Goal: Task Accomplishment & Management: Manage account settings

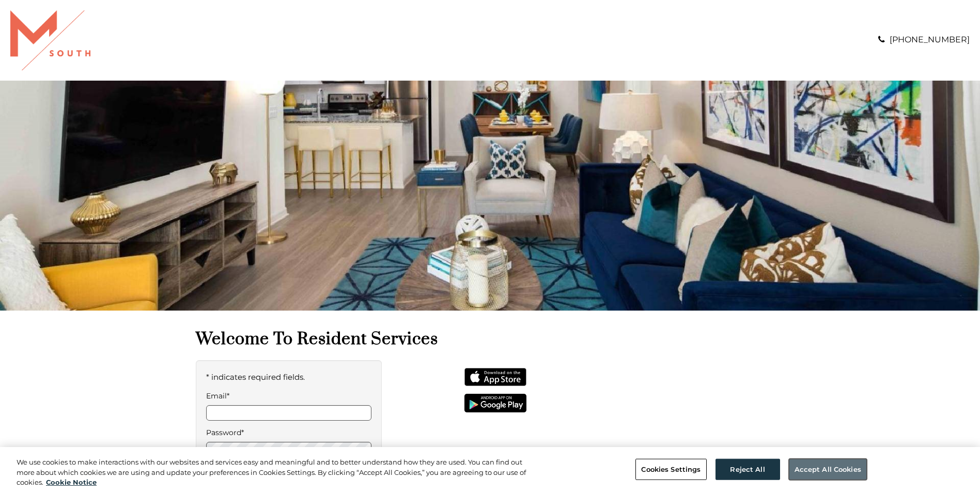
click at [834, 473] on button "Accept All Cookies" at bounding box center [828, 469] width 78 height 22
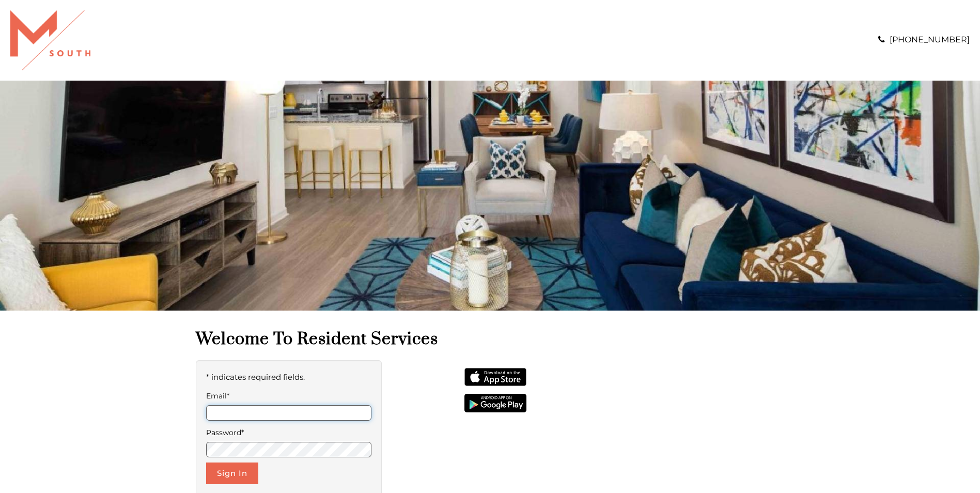
click at [332, 413] on input "Email*" at bounding box center [289, 413] width 166 height 16
type input "**********"
click at [235, 471] on button "Sign In" at bounding box center [232, 474] width 52 height 22
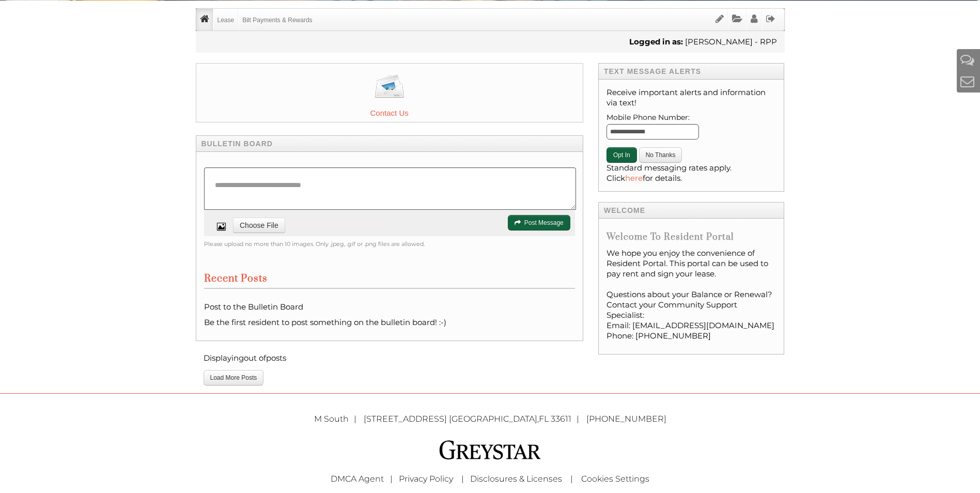
scroll to position [51, 0]
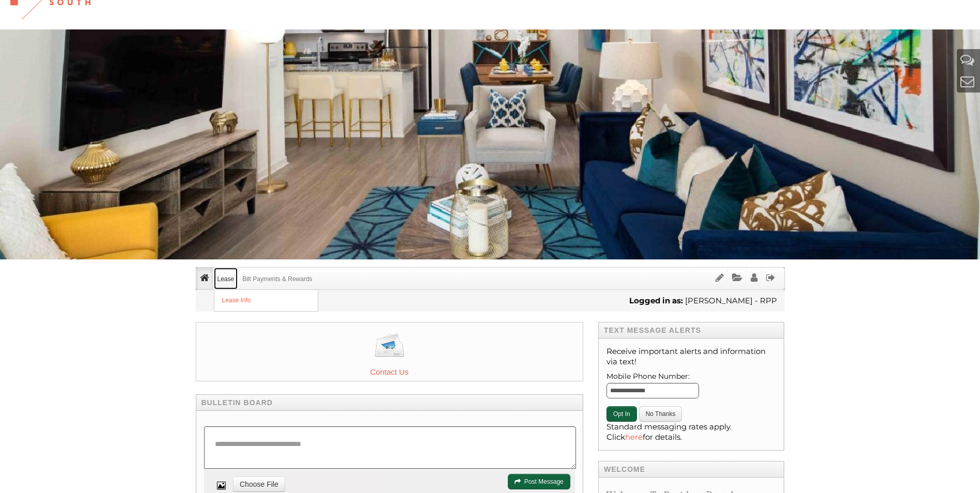
click at [220, 279] on link "Lease" at bounding box center [226, 279] width 24 height 22
click at [228, 298] on link "Lease Info" at bounding box center [265, 300] width 103 height 21
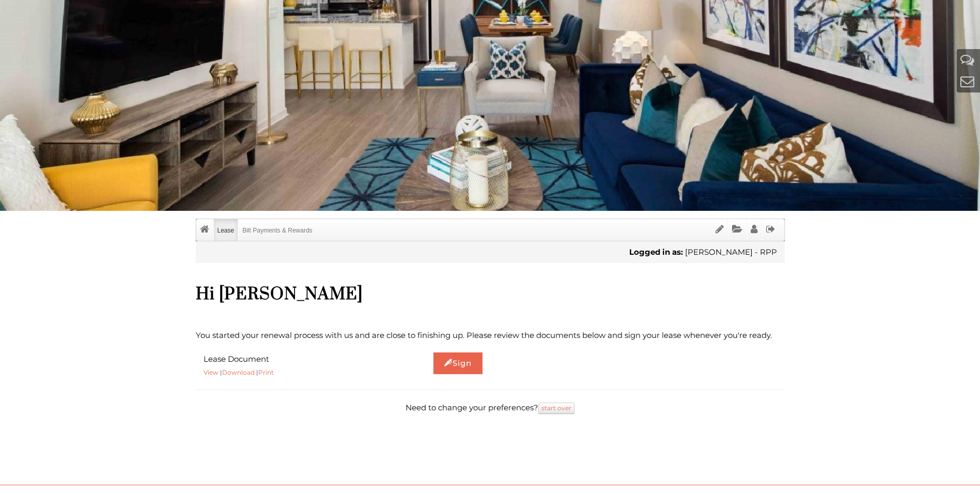
scroll to position [184, 0]
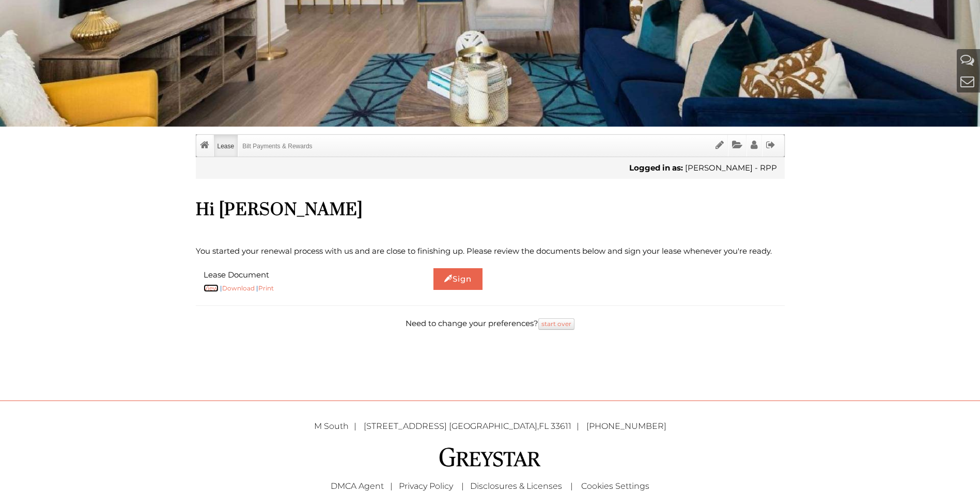
click at [210, 289] on link "View" at bounding box center [211, 288] width 15 height 8
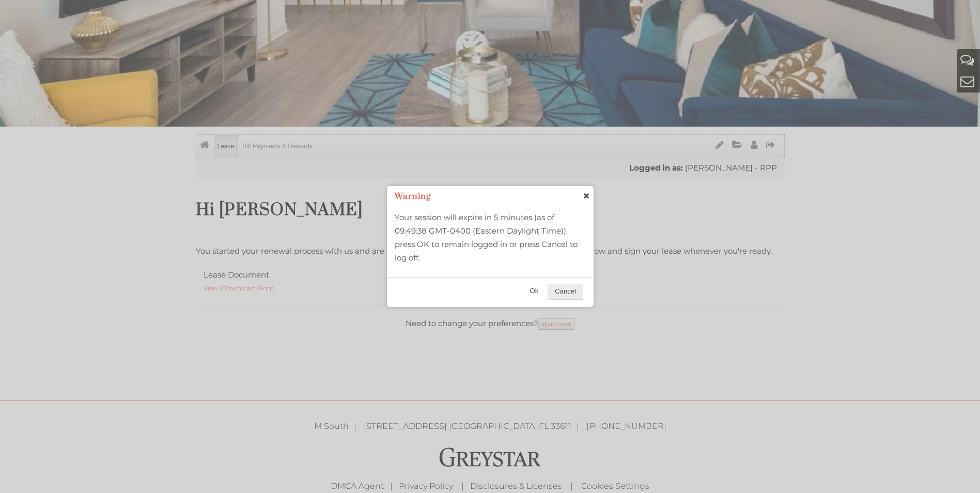
click at [536, 288] on span "Ok" at bounding box center [535, 291] width 22 height 15
